Goal: Task Accomplishment & Management: Use online tool/utility

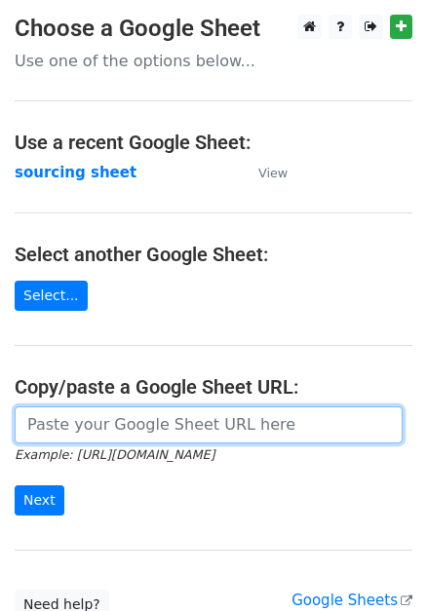
click at [177, 427] on input "url" at bounding box center [209, 424] width 388 height 37
paste input "https://docs.google.com/spreadsheets/d/1wD6lSmvFvXxRHy8XL6iER5cI7pKzGo_S9Nh0RVd…"
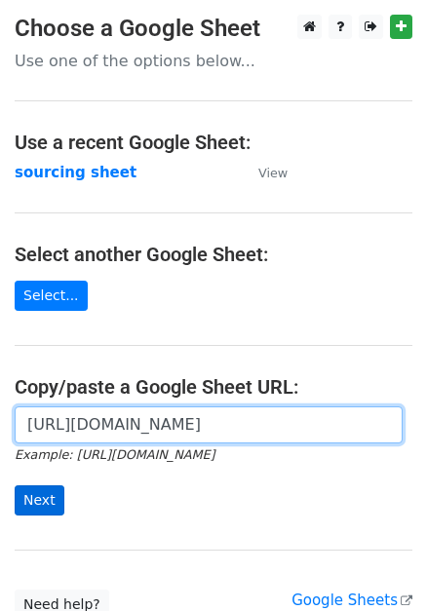
type input "https://docs.google.com/spreadsheets/d/1wD6lSmvFvXxRHy8XL6iER5cI7pKzGo_S9Nh0RVd…"
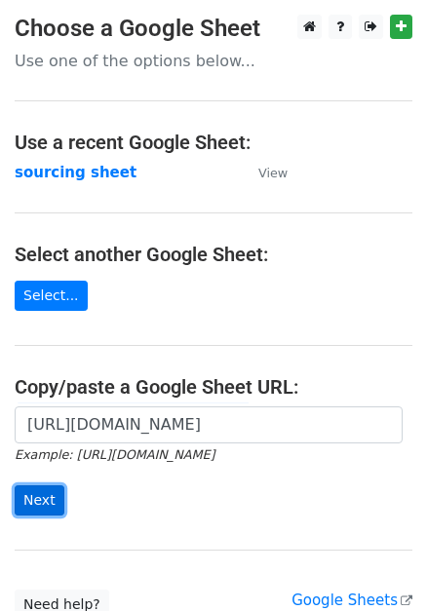
click at [50, 485] on input "Next" at bounding box center [40, 500] width 50 height 30
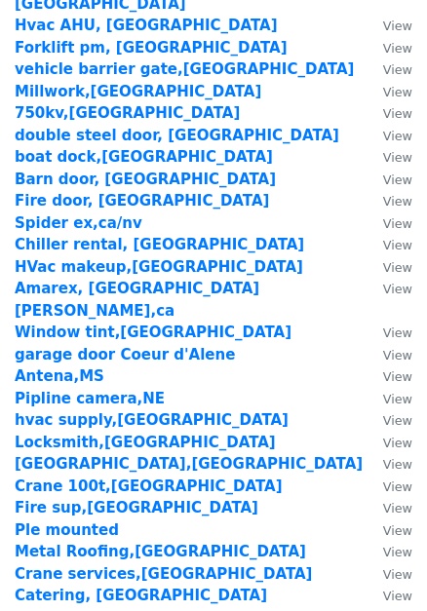
scroll to position [3135, 0]
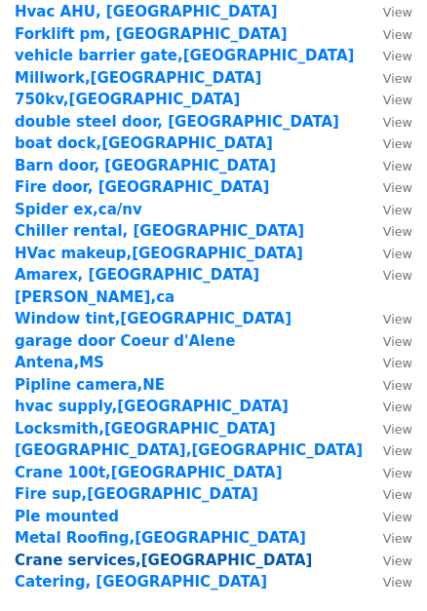
click at [60, 551] on strong "Crane services,Miami" at bounding box center [163, 560] width 297 height 18
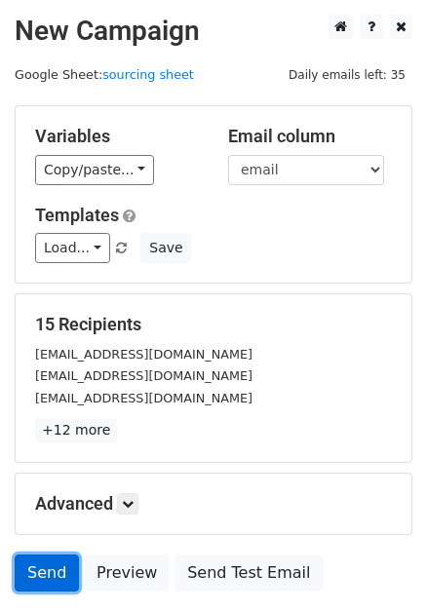
click at [41, 565] on link "Send" at bounding box center [47, 572] width 64 height 37
